Goal: Transaction & Acquisition: Purchase product/service

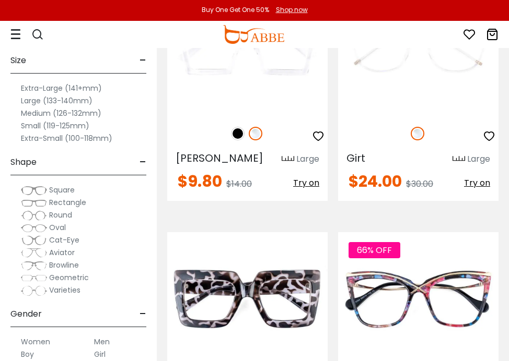
click at [39, 228] on img at bounding box center [34, 228] width 26 height 10
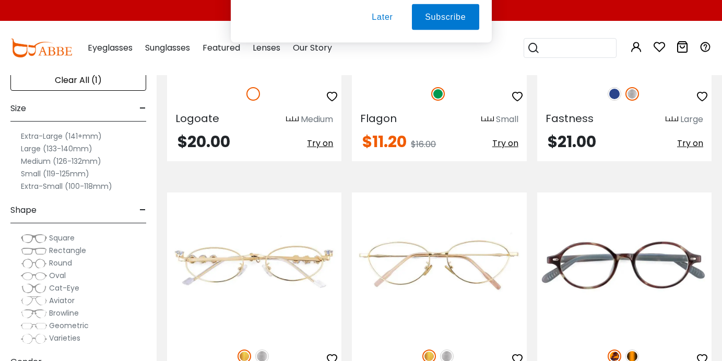
scroll to position [679, 0]
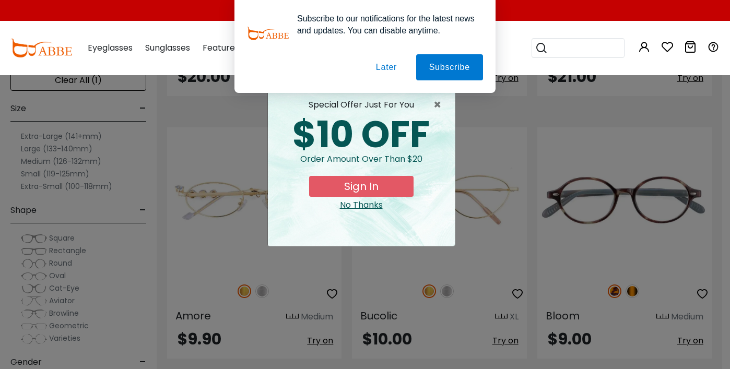
click at [368, 205] on div "No Thanks" at bounding box center [361, 205] width 170 height 13
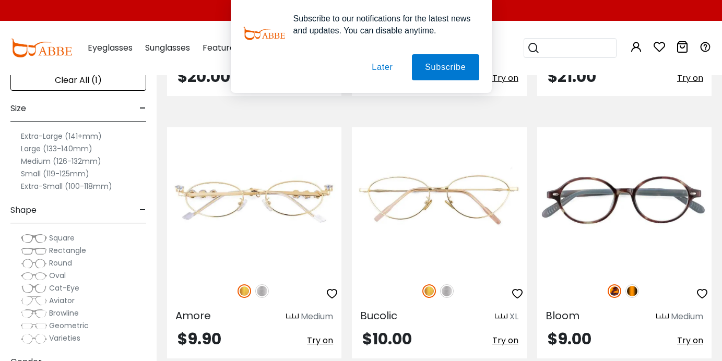
click at [381, 68] on button "Later" at bounding box center [382, 67] width 47 height 26
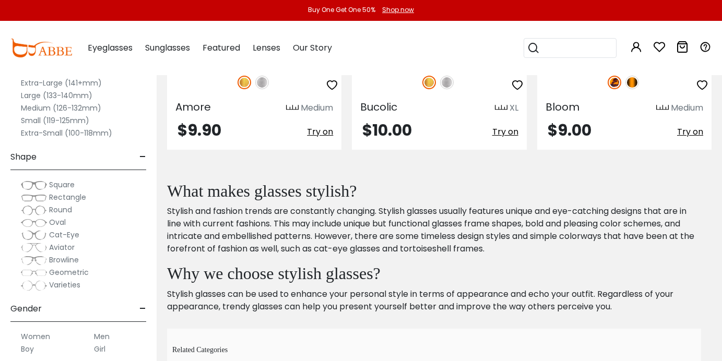
scroll to position [52, 0]
click at [38, 189] on img at bounding box center [34, 186] width 26 height 10
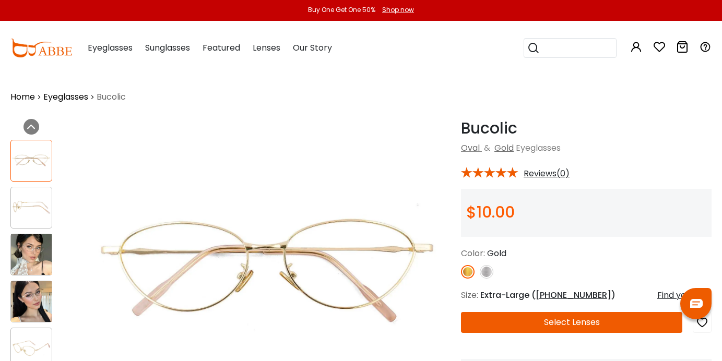
click at [45, 303] on img at bounding box center [31, 302] width 41 height 41
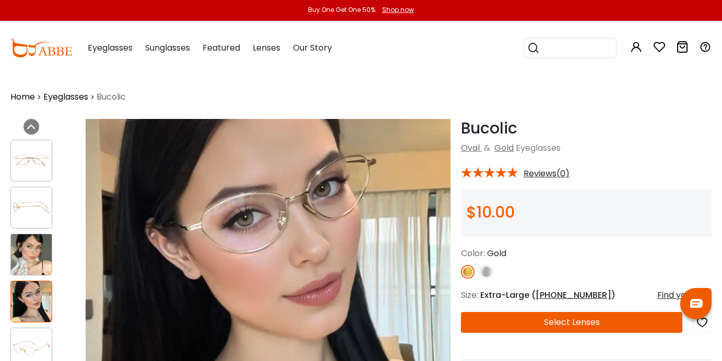
click at [38, 262] on img at bounding box center [31, 255] width 41 height 41
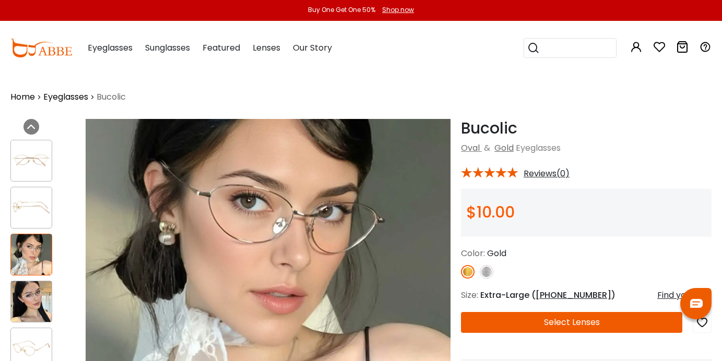
click at [29, 203] on img at bounding box center [31, 207] width 41 height 20
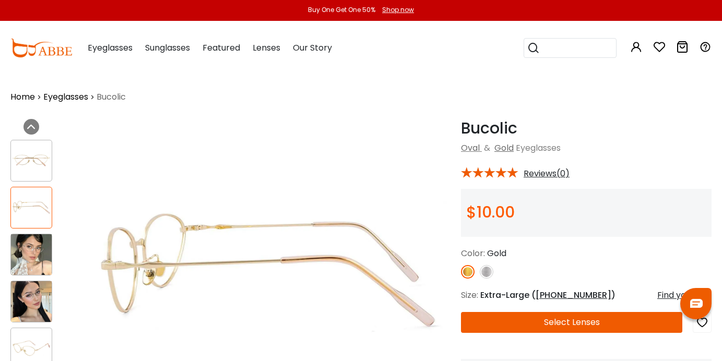
click at [28, 165] on img at bounding box center [31, 160] width 41 height 20
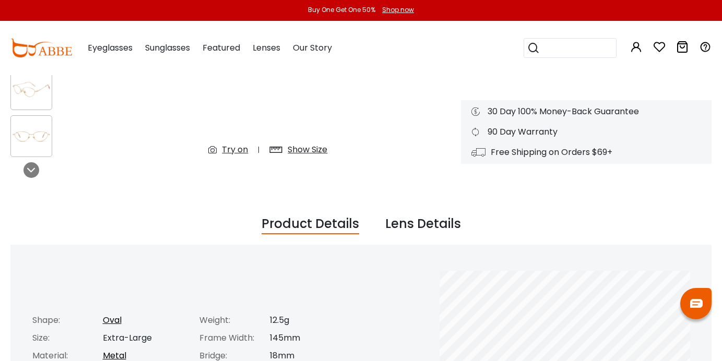
scroll to position [261, 0]
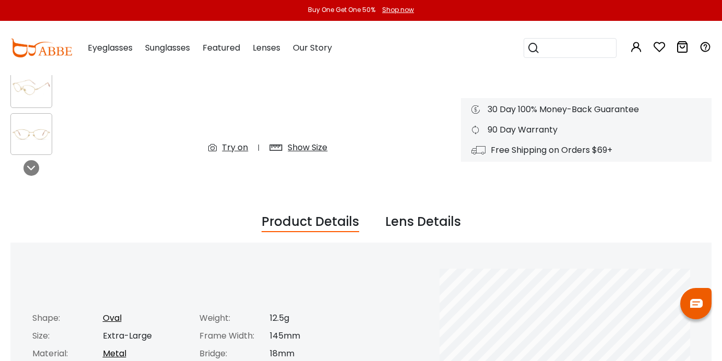
click at [29, 182] on div "Previous Next" at bounding box center [42, 22] width 75 height 329
click at [32, 168] on icon at bounding box center [31, 168] width 8 height 8
click at [25, 164] on div at bounding box center [32, 168] width 16 height 16
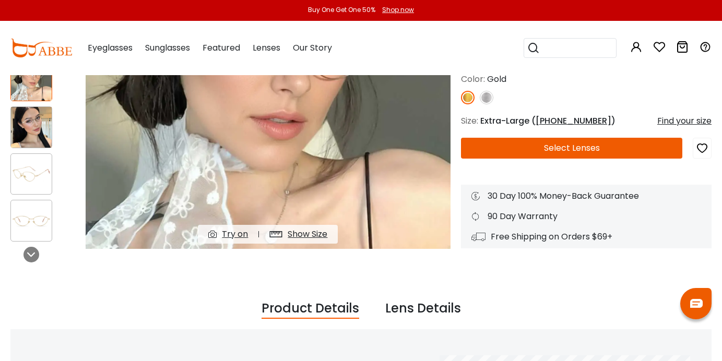
scroll to position [104, 0]
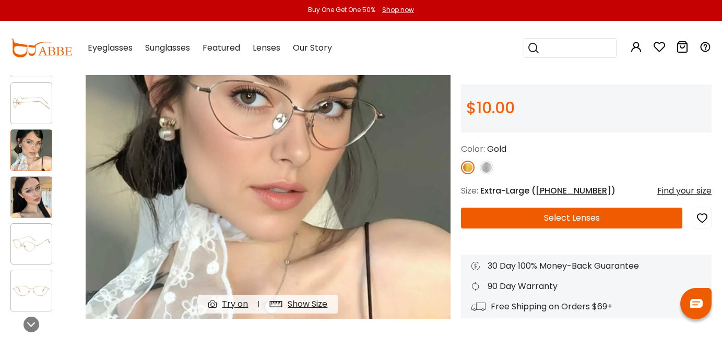
click at [484, 167] on img at bounding box center [487, 168] width 14 height 14
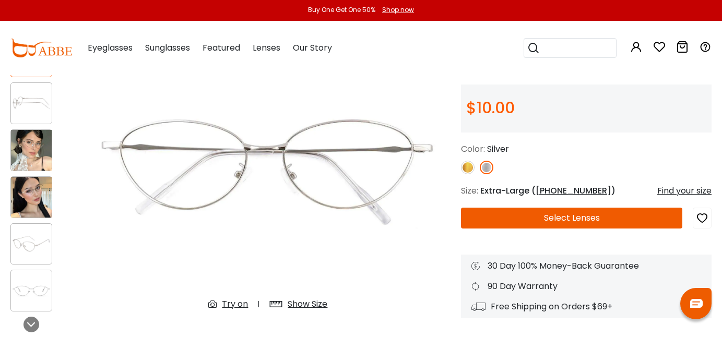
click at [26, 141] on img at bounding box center [31, 150] width 41 height 41
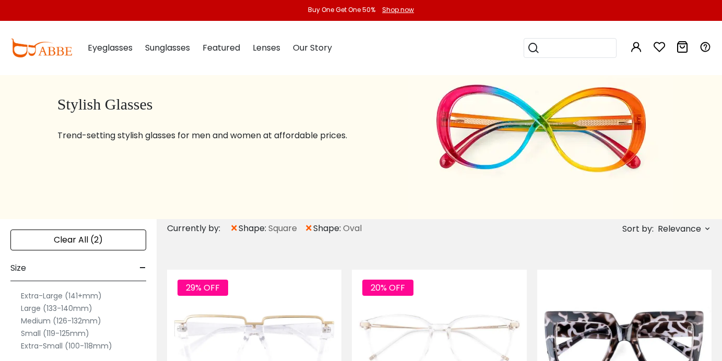
scroll to position [104, 0]
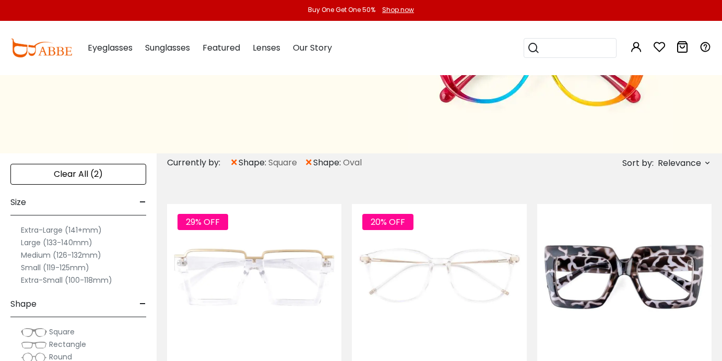
click at [311, 162] on span "×" at bounding box center [309, 163] width 9 height 19
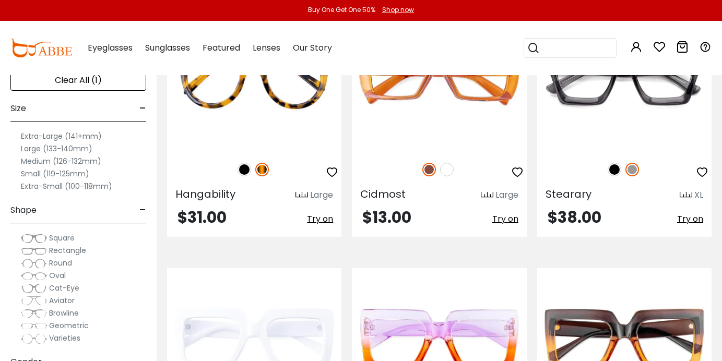
scroll to position [2455, 0]
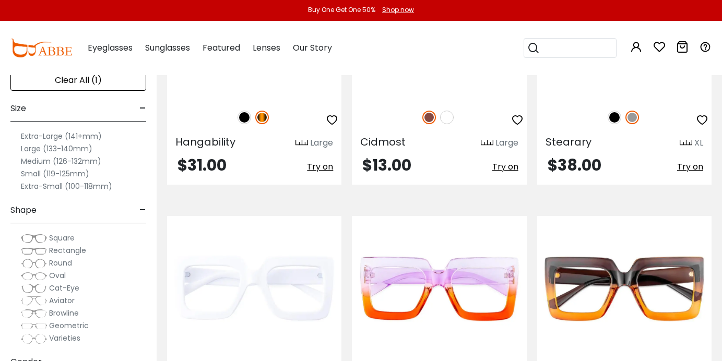
click at [72, 249] on span "Rectangle" at bounding box center [67, 251] width 37 height 10
click at [52, 252] on span "Rectangle" at bounding box center [67, 251] width 37 height 10
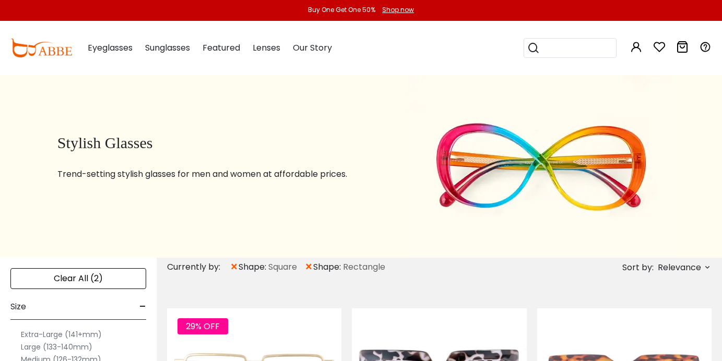
click at [237, 268] on span "×" at bounding box center [234, 267] width 9 height 19
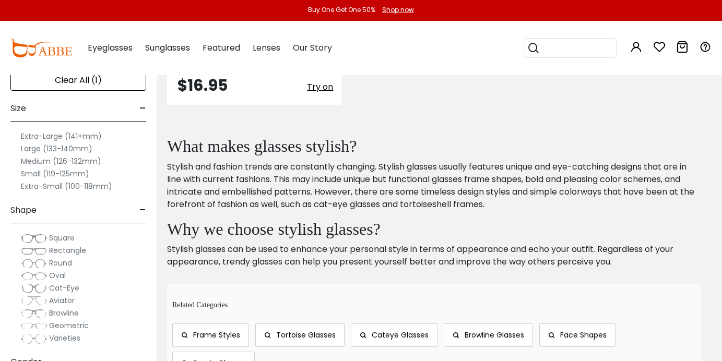
scroll to position [679, 0]
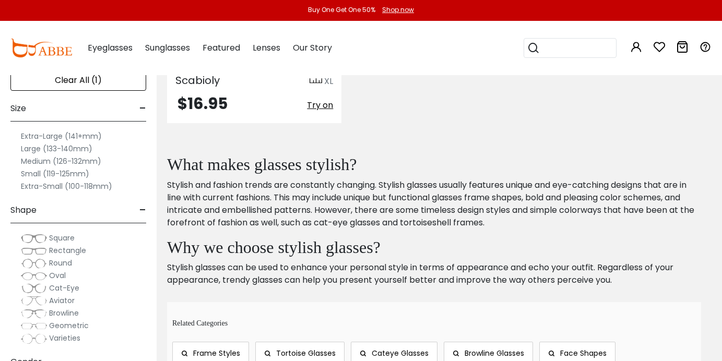
click at [41, 286] on img at bounding box center [34, 289] width 26 height 10
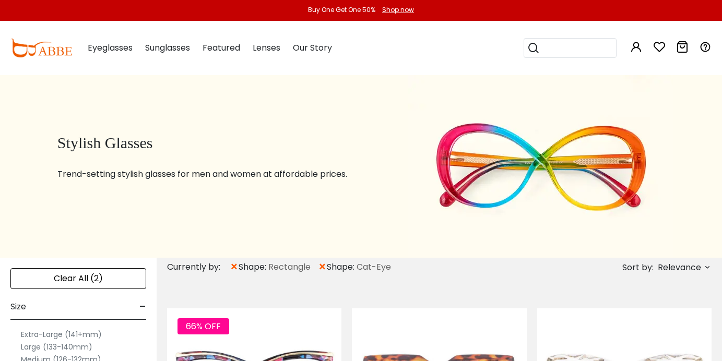
click at [233, 265] on span "×" at bounding box center [234, 267] width 9 height 19
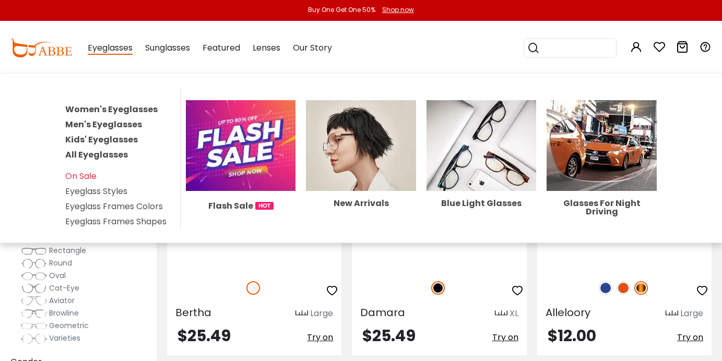
scroll to position [2403, 0]
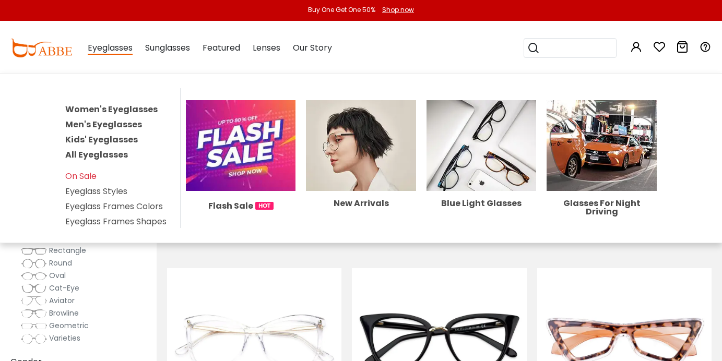
click at [107, 106] on link "Women's Eyeglasses" at bounding box center [111, 109] width 92 height 12
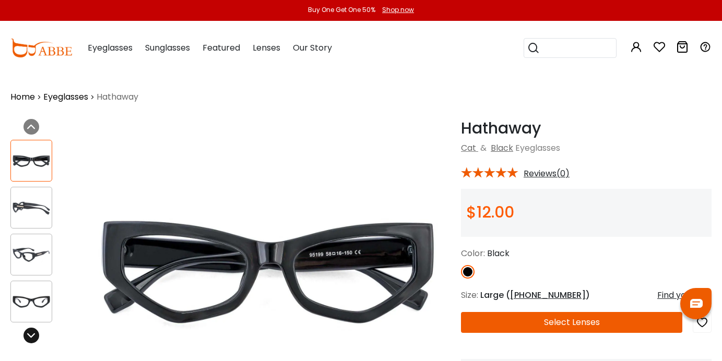
click at [30, 330] on div at bounding box center [32, 336] width 16 height 16
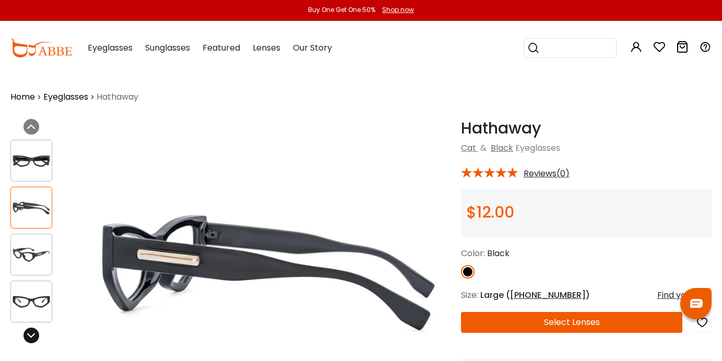
click at [30, 330] on div at bounding box center [32, 336] width 16 height 16
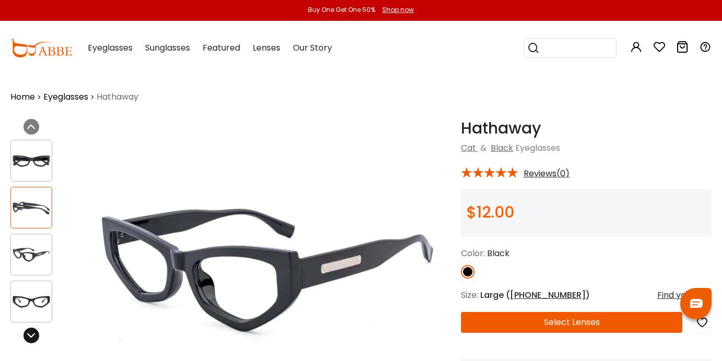
click at [30, 330] on div at bounding box center [32, 336] width 16 height 16
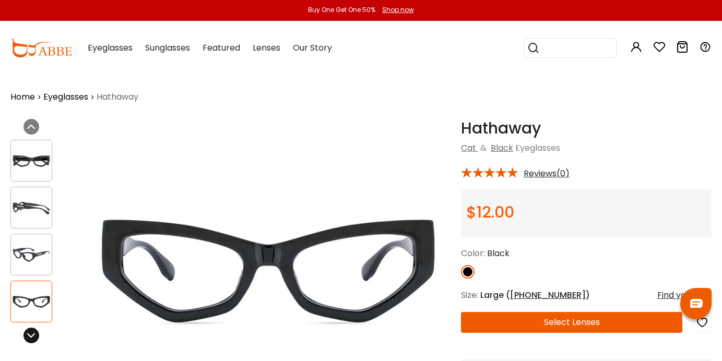
click at [30, 330] on div at bounding box center [32, 336] width 16 height 16
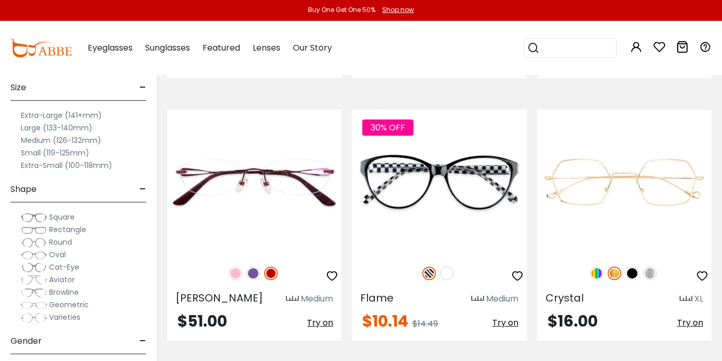
scroll to position [3395, 0]
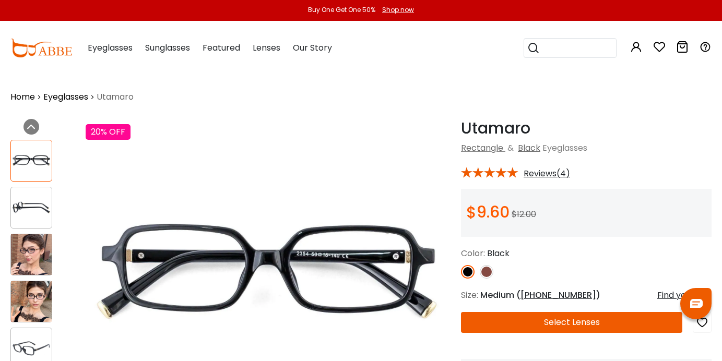
click at [32, 259] on img at bounding box center [31, 255] width 41 height 41
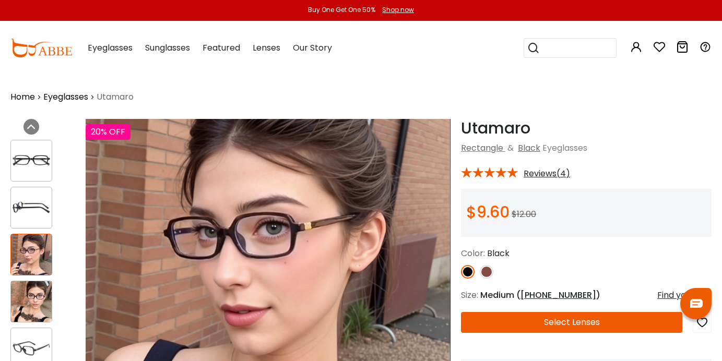
click at [31, 308] on img at bounding box center [31, 302] width 41 height 41
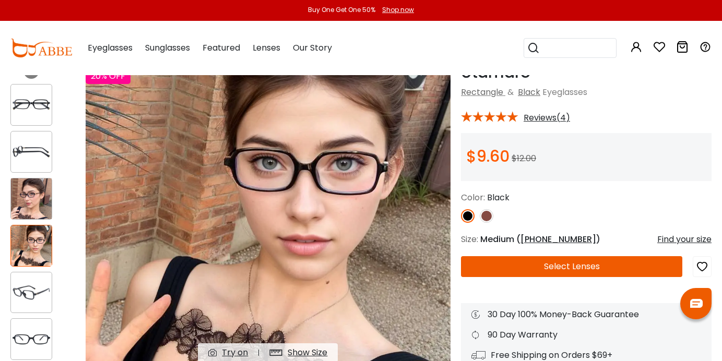
scroll to position [52, 0]
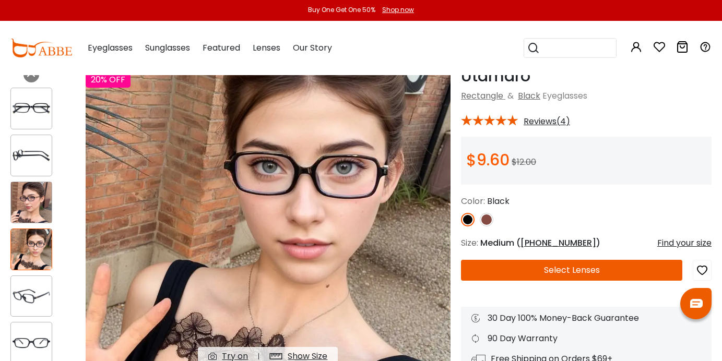
click at [491, 218] on img at bounding box center [487, 220] width 14 height 14
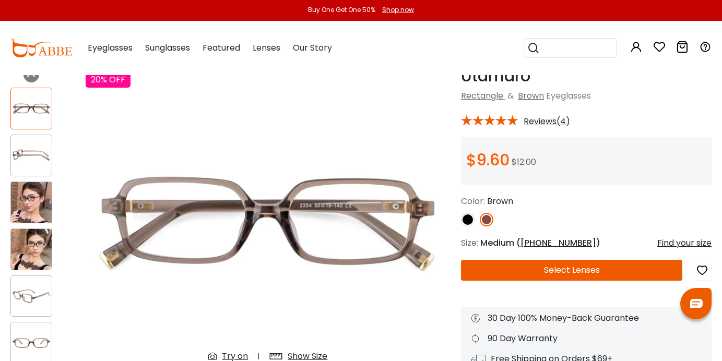
click at [37, 240] on img at bounding box center [31, 249] width 41 height 41
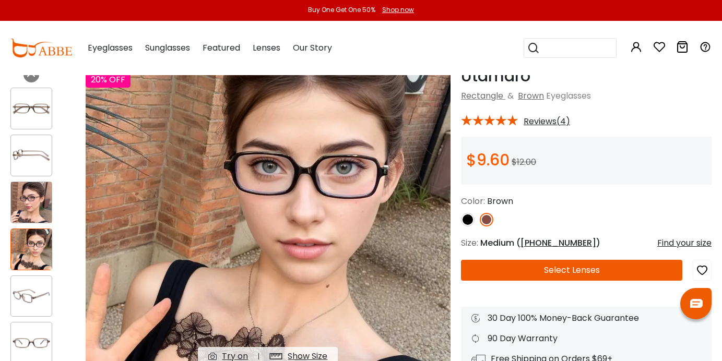
click at [554, 121] on span "Reviews(4)" at bounding box center [547, 121] width 46 height 9
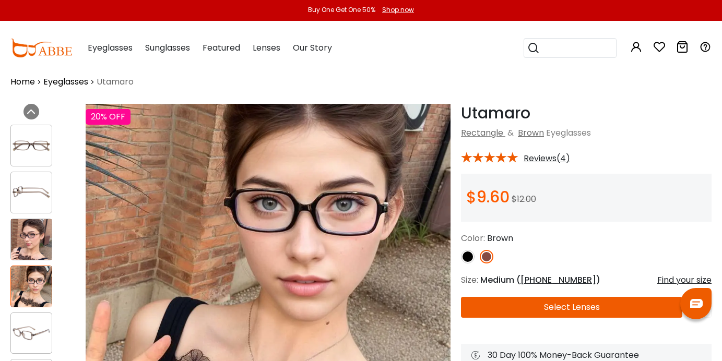
scroll to position [0, 0]
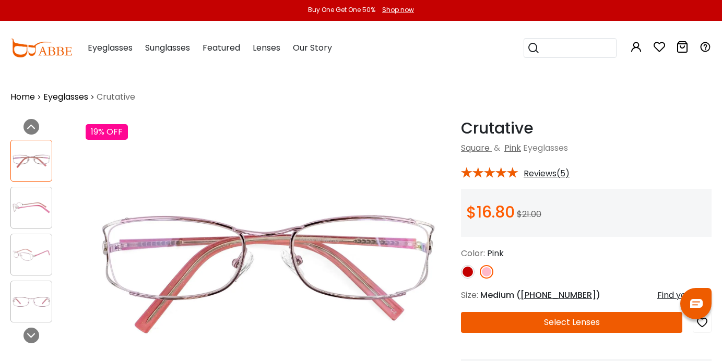
click at [467, 272] on img at bounding box center [468, 272] width 14 height 14
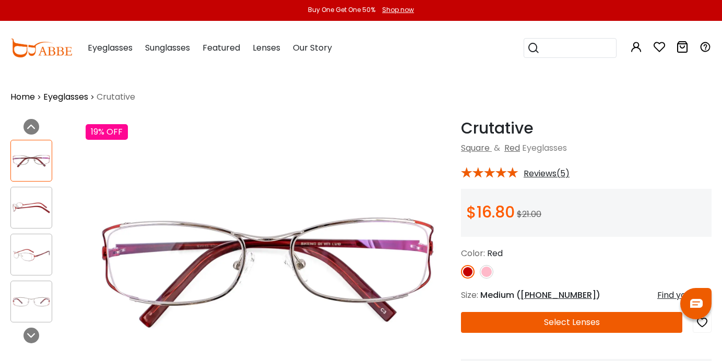
click at [33, 211] on img at bounding box center [31, 208] width 41 height 20
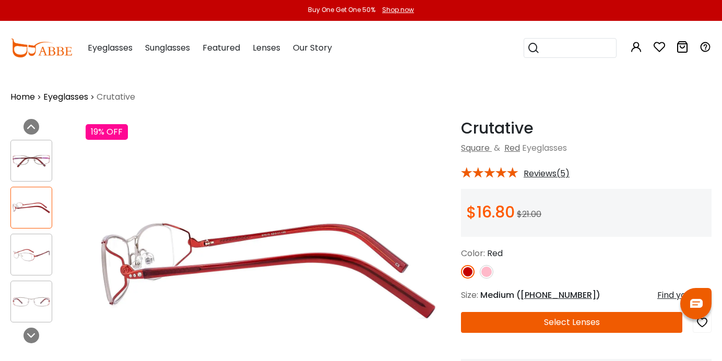
click at [32, 271] on div at bounding box center [31, 255] width 42 height 42
click at [30, 249] on img at bounding box center [31, 255] width 41 height 20
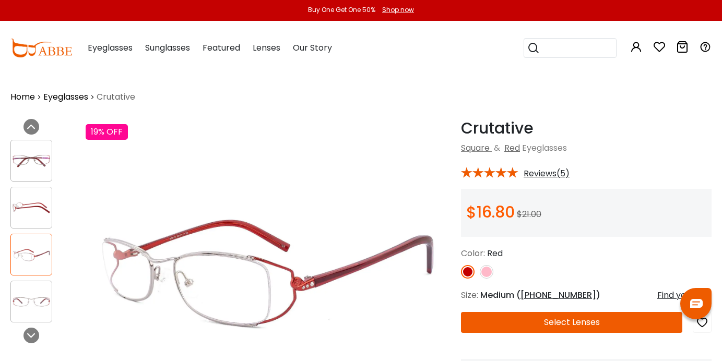
click at [30, 299] on img at bounding box center [31, 302] width 41 height 20
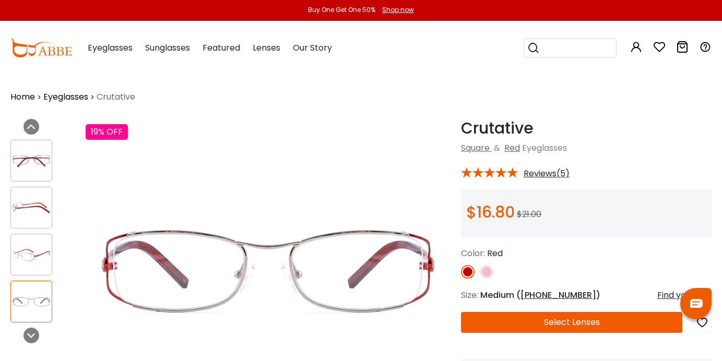
click at [544, 178] on span "Reviews(5)" at bounding box center [547, 173] width 46 height 9
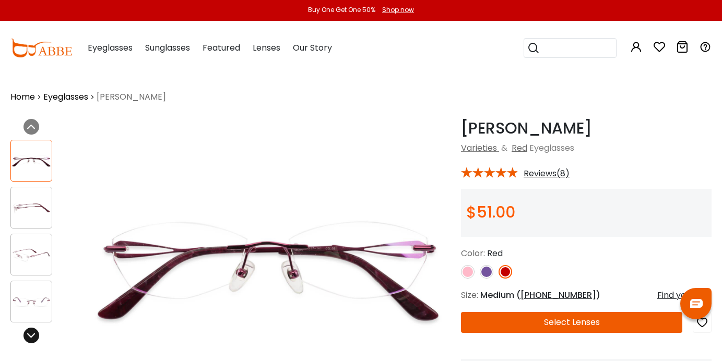
click at [25, 333] on div at bounding box center [32, 336] width 16 height 16
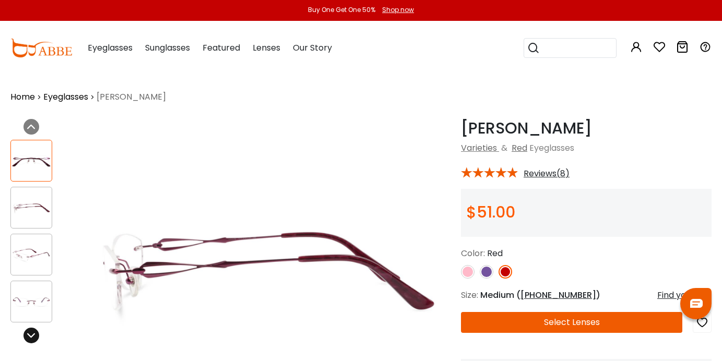
click at [25, 333] on div at bounding box center [32, 336] width 16 height 16
click at [29, 333] on icon at bounding box center [31, 336] width 8 height 8
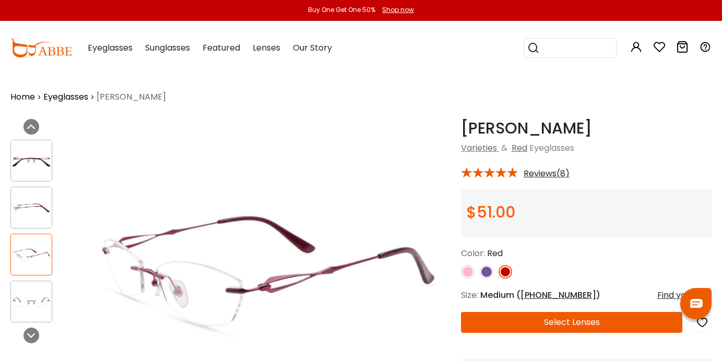
click at [546, 174] on span "Reviews(8)" at bounding box center [547, 173] width 46 height 9
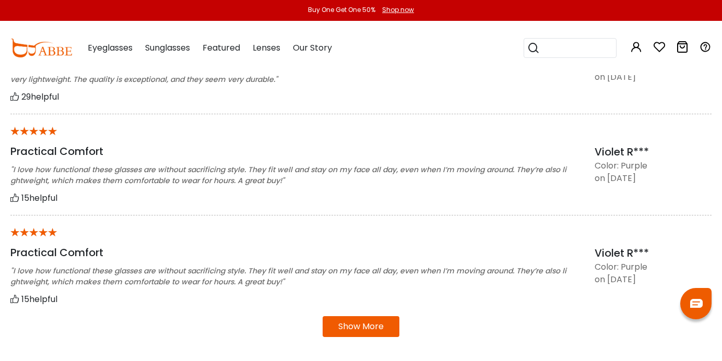
scroll to position [936, 0]
